Goal: Find specific page/section: Find specific page/section

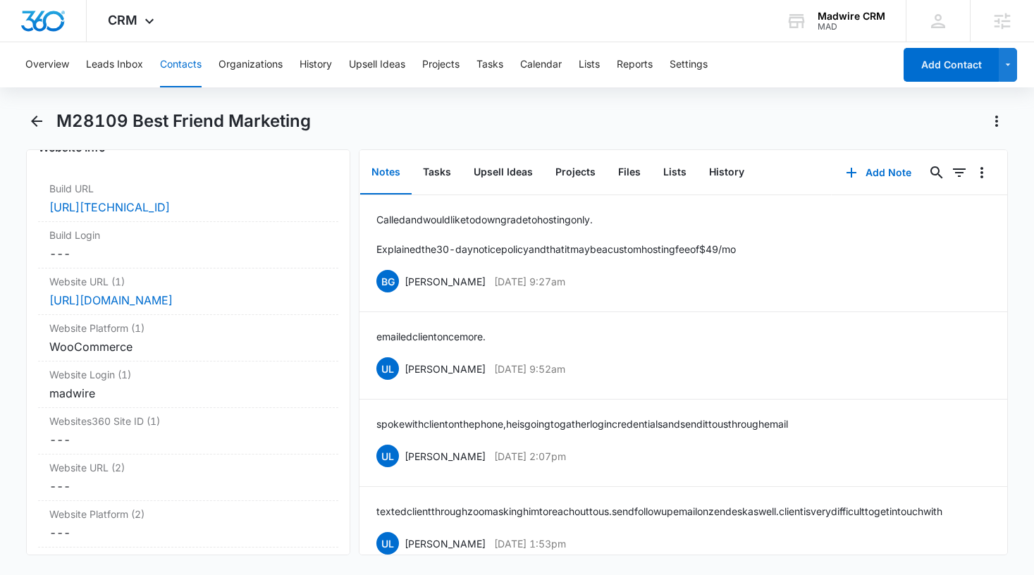
scroll to position [5427, 0]
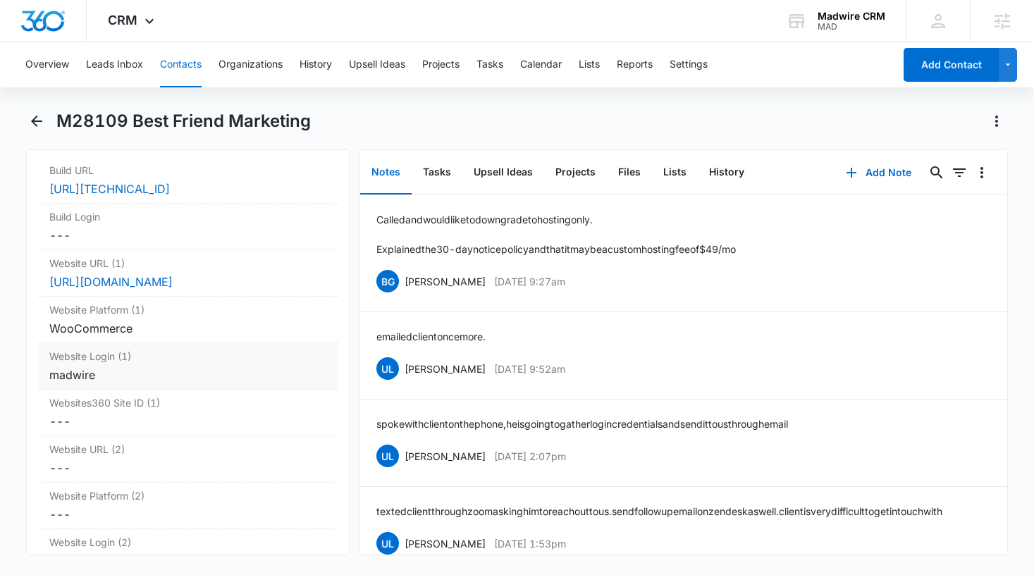
click at [118, 367] on div "madwire" at bounding box center [188, 375] width 278 height 17
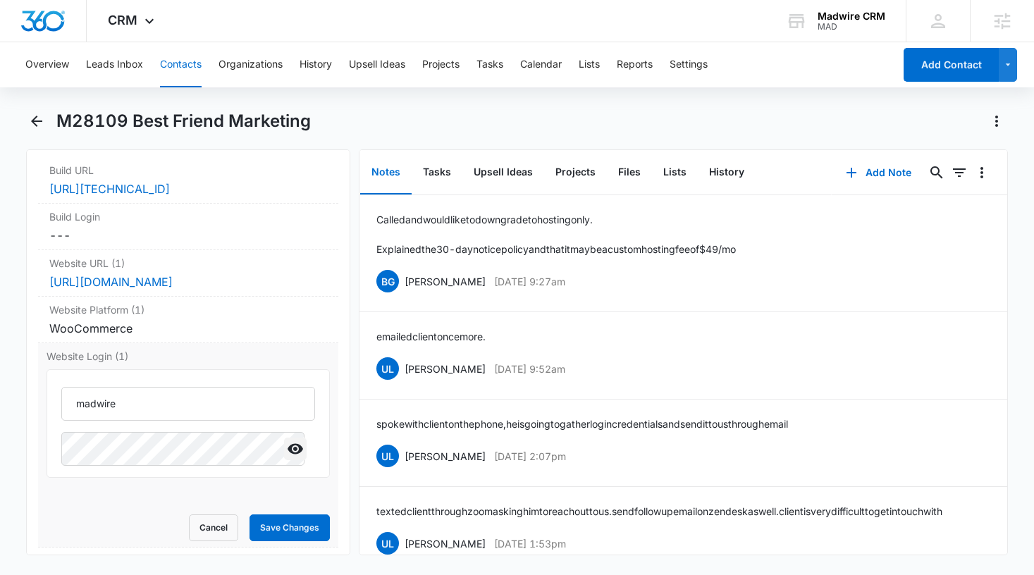
click at [288, 444] on icon "Show" at bounding box center [296, 449] width 16 height 11
click at [219, 515] on button "Cancel" at bounding box center [213, 528] width 49 height 27
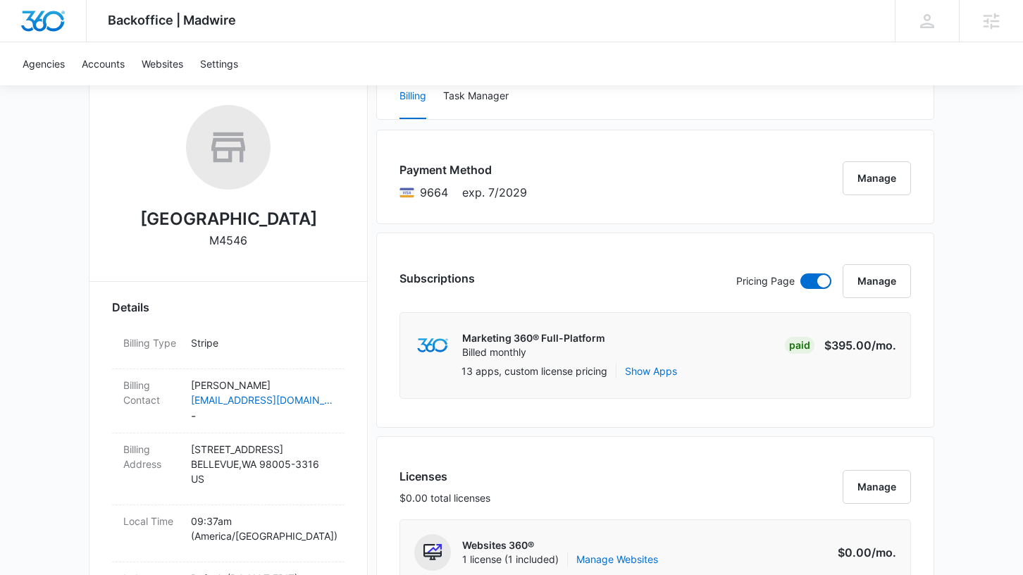
scroll to position [211, 0]
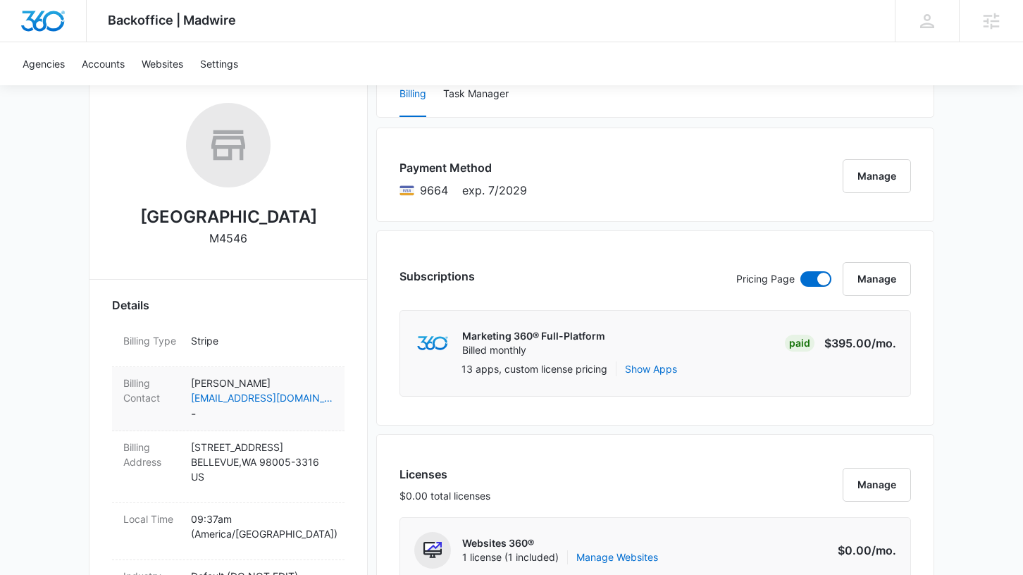
click at [259, 412] on dd "[PERSON_NAME] [EMAIL_ADDRESS][DOMAIN_NAME] -" at bounding box center [262, 399] width 142 height 47
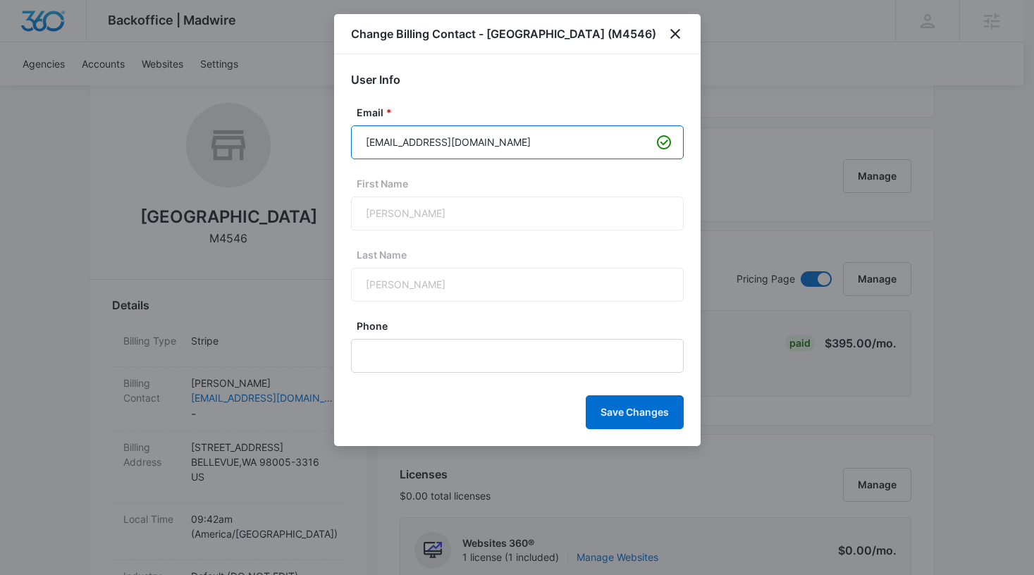
click at [511, 143] on input "kevinpolzin@gmail.com" at bounding box center [517, 142] width 333 height 34
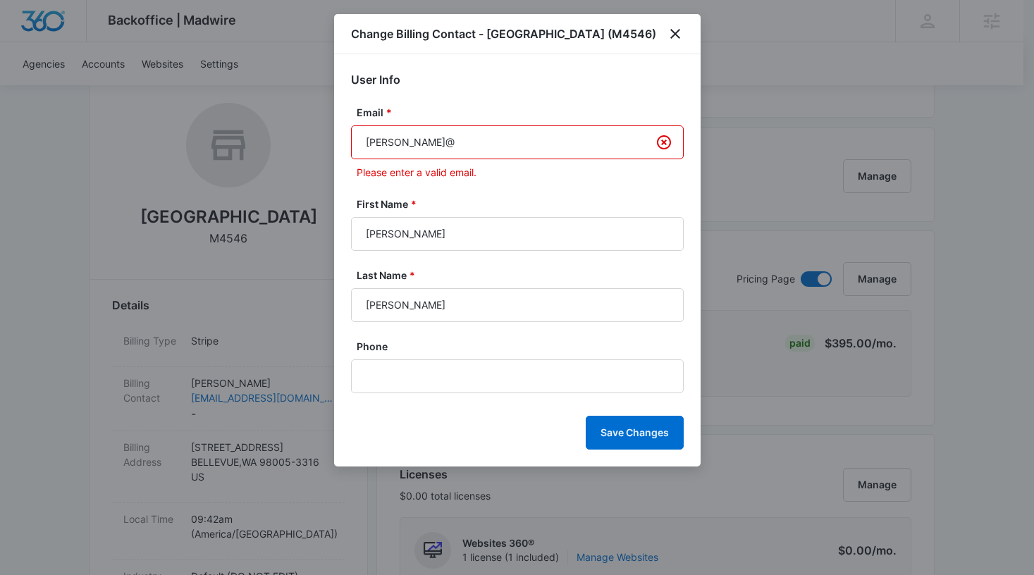
paste input "https://madshot.net/8c2f5577b98e.png"
click at [415, 143] on input "christina@https://madshot.net/8c2f5577b98e.png" at bounding box center [517, 142] width 333 height 34
paste input "bellevuepainin"
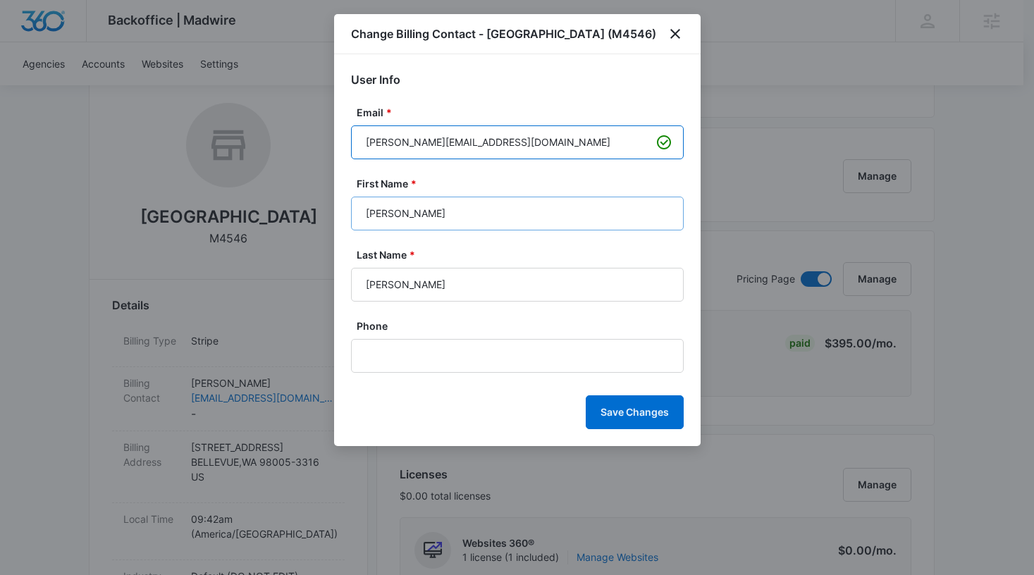
type input "christina@bellevuepainin.com"
drag, startPoint x: 397, startPoint y: 214, endPoint x: 333, endPoint y: 209, distance: 63.7
click at [334, 209] on div "User Info Email * christina@bellevuepainin.com First Name * Kevin Last Name * P…" at bounding box center [517, 250] width 367 height 392
type input "Christina"
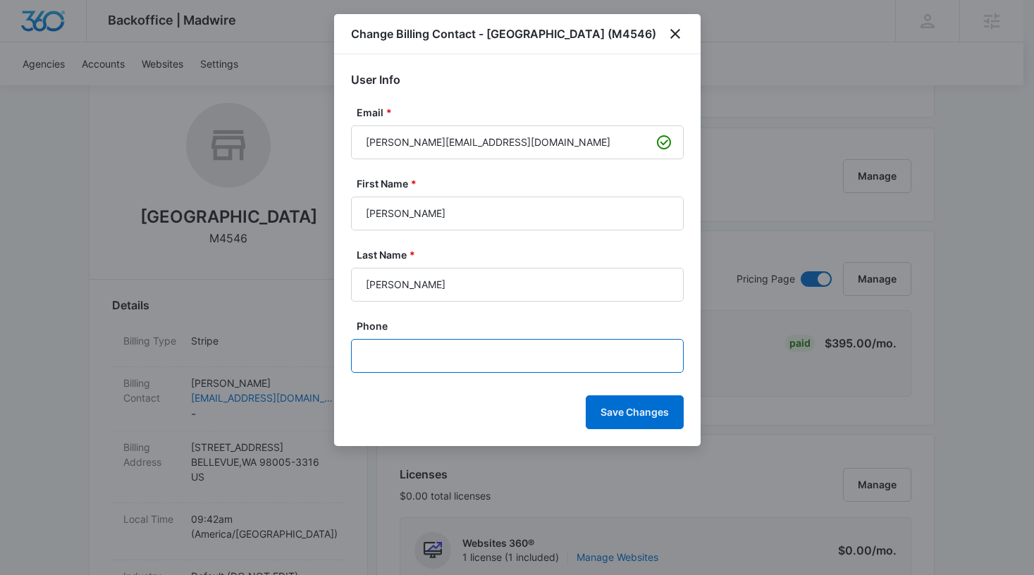
drag, startPoint x: 463, startPoint y: 341, endPoint x: 462, endPoint y: 349, distance: 7.9
click at [462, 349] on input "Phone" at bounding box center [517, 356] width 333 height 34
paste input "(425) 922-2055"
type input "(425) 922-2055"
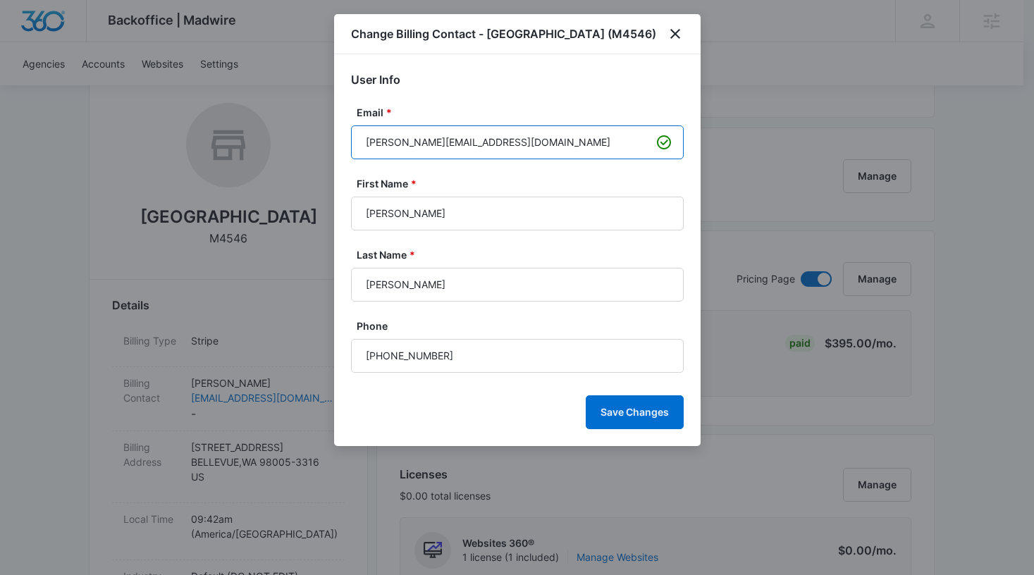
click at [481, 144] on input "christina@bellevuepainin.com" at bounding box center [517, 142] width 333 height 34
type input "christina@bellevuepain.com"
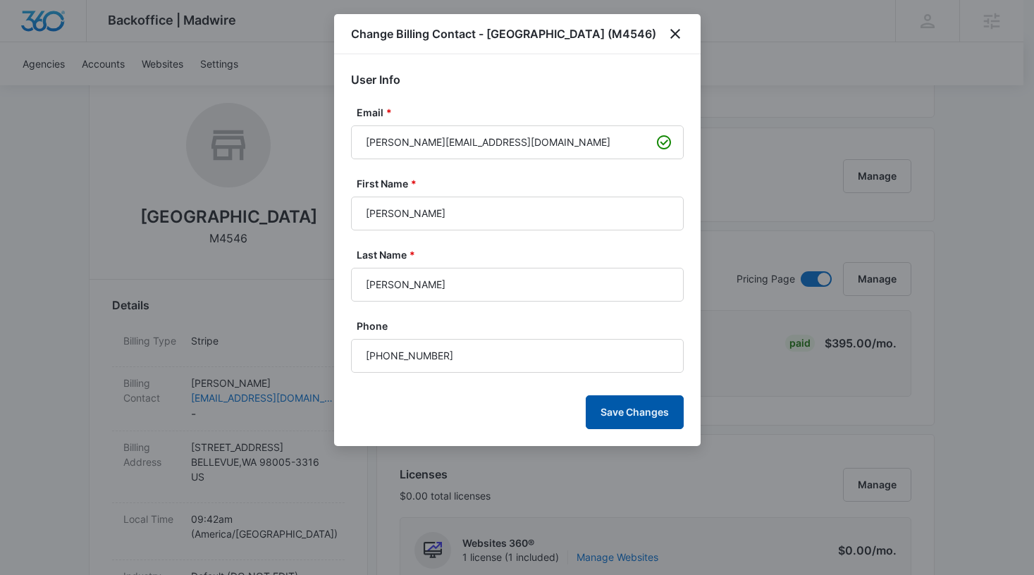
click at [637, 411] on button "Save Changes" at bounding box center [635, 412] width 98 height 34
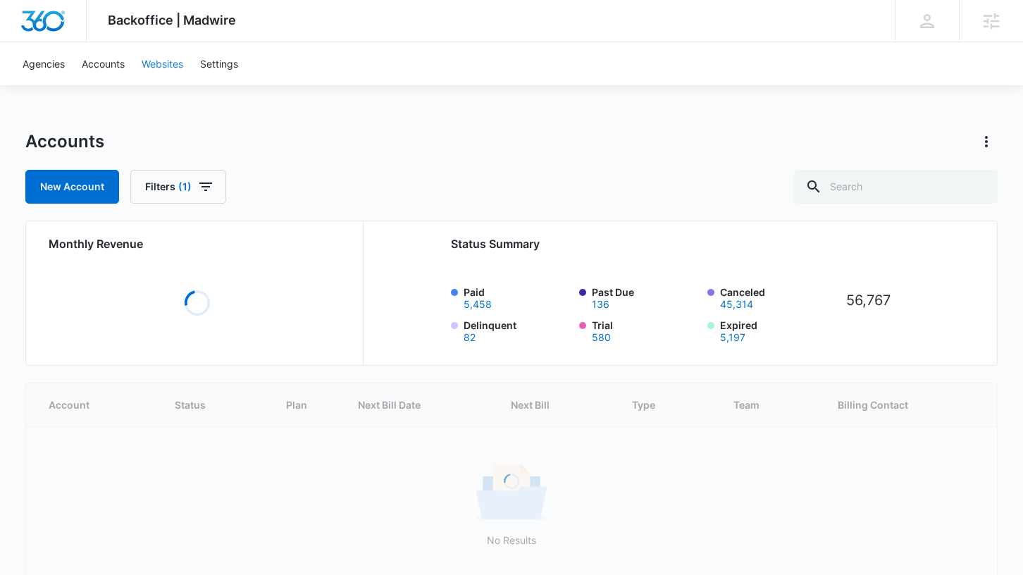
click at [171, 56] on link "Websites" at bounding box center [162, 63] width 59 height 43
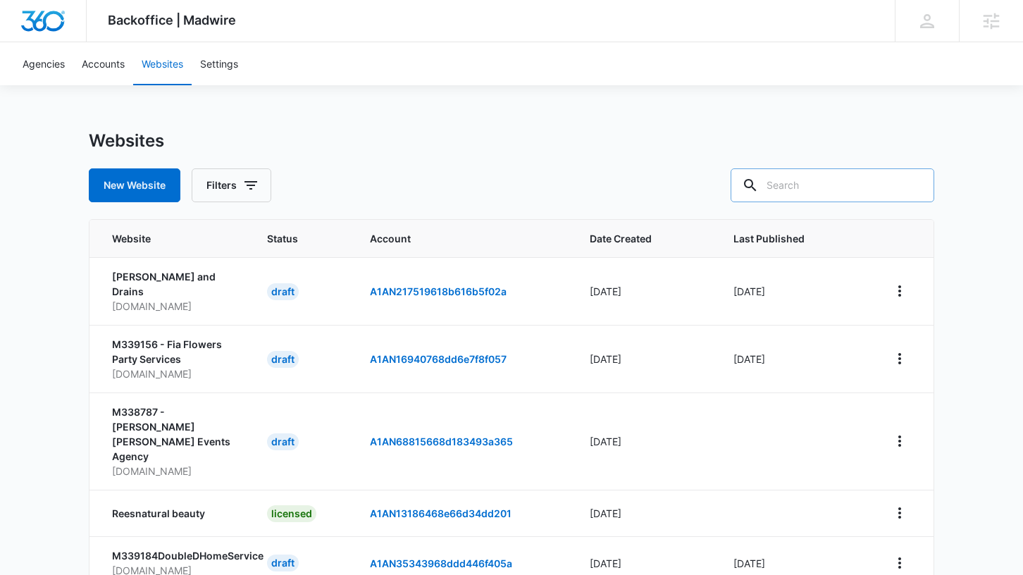
click at [837, 187] on input "text" at bounding box center [833, 185] width 204 height 34
paste input "mnexclusivebuyeragents.com"
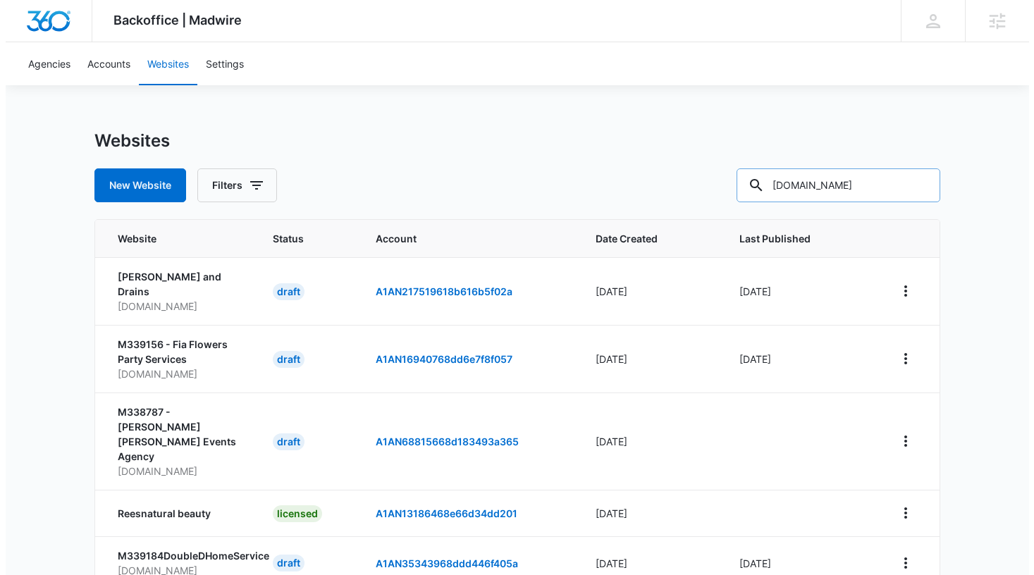
scroll to position [0, 27]
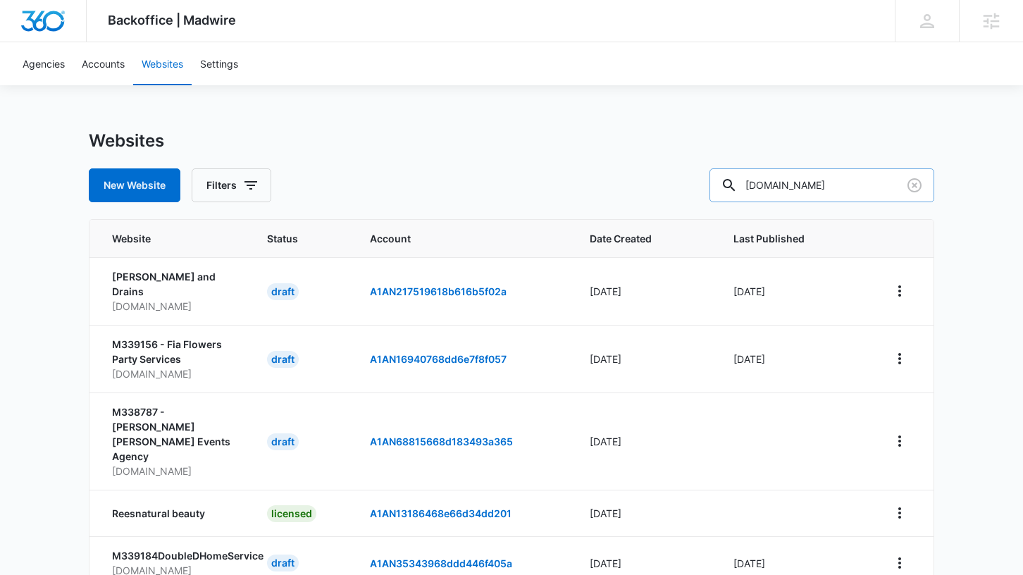
type input "mnexclusivebuyeragents.com"
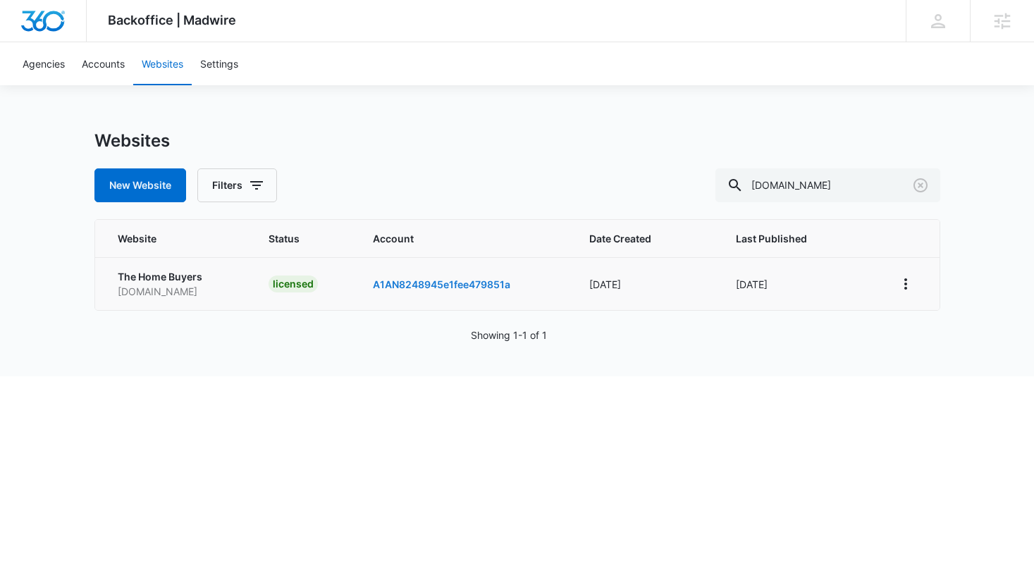
click at [433, 283] on link "A1AN8248945e1fee479851a" at bounding box center [441, 284] width 137 height 12
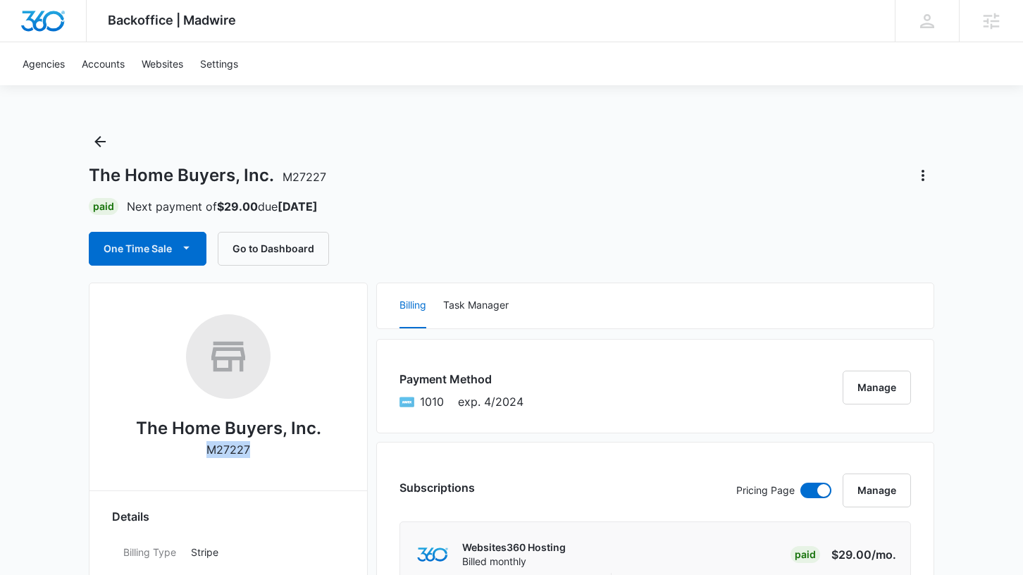
drag, startPoint x: 248, startPoint y: 450, endPoint x: 209, endPoint y: 446, distance: 38.9
click at [209, 446] on p "M27227" at bounding box center [229, 449] width 44 height 17
copy p "M27227"
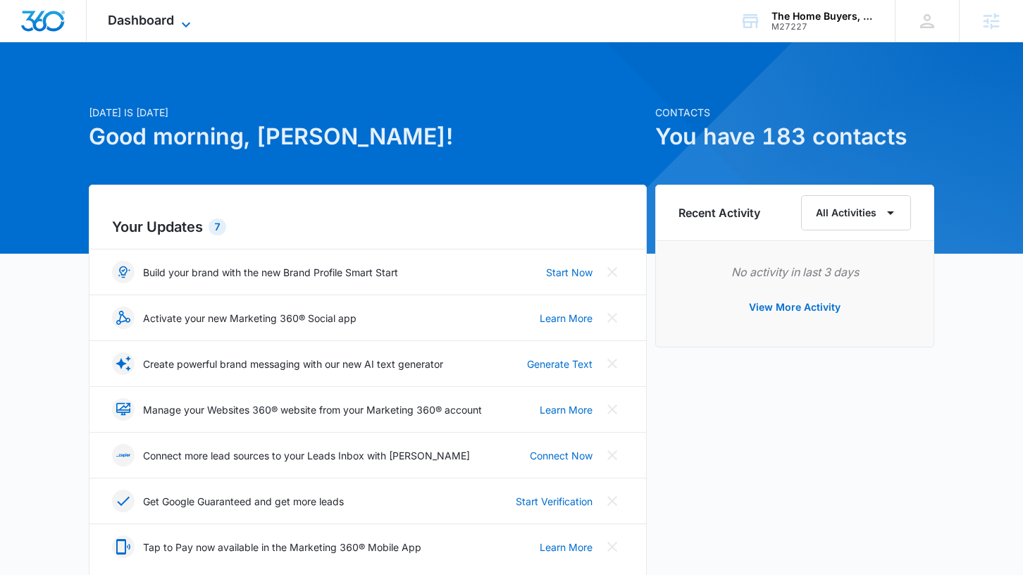
click at [178, 19] on icon at bounding box center [186, 24] width 17 height 17
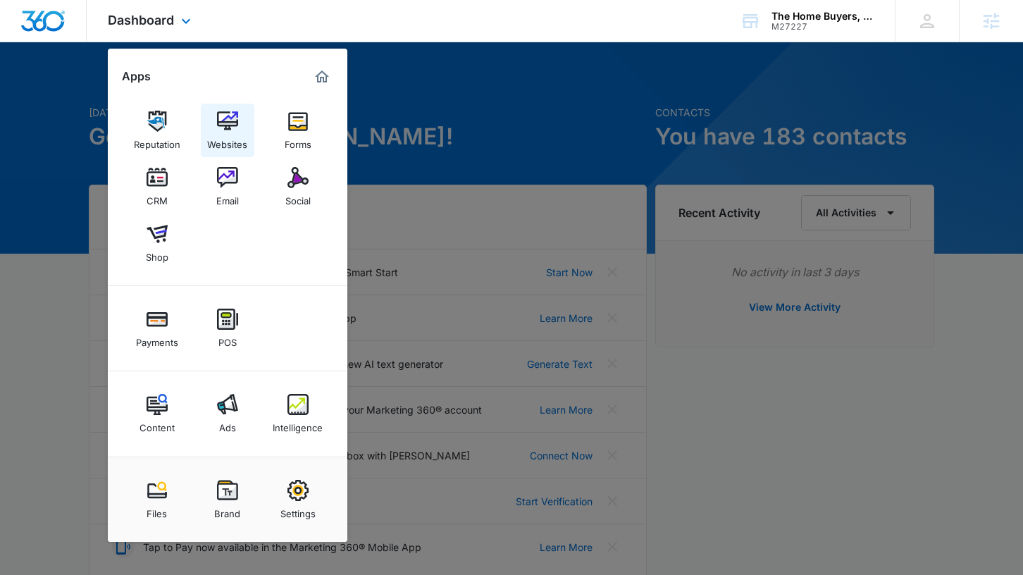
click at [230, 128] on img at bounding box center [227, 121] width 21 height 21
